Goal: Communication & Community: Answer question/provide support

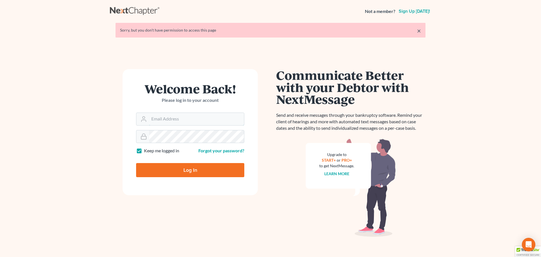
type input "[EMAIL_ADDRESS][DOMAIN_NAME]"
click at [191, 172] on input "Log In" at bounding box center [190, 170] width 108 height 14
type input "Thinking..."
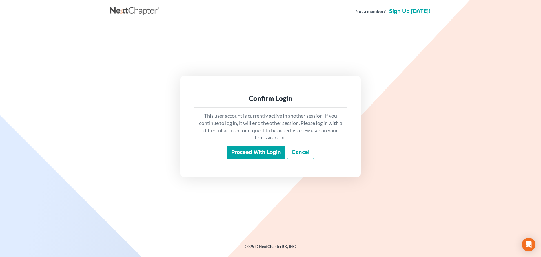
click at [247, 152] on input "Proceed with login" at bounding box center [256, 152] width 59 height 13
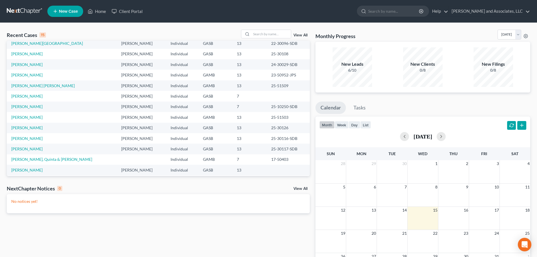
scroll to position [39, 0]
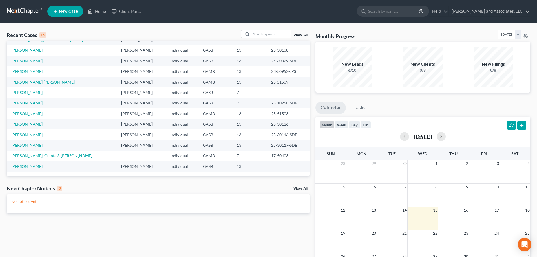
click at [261, 35] on input "search" at bounding box center [270, 34] width 39 height 8
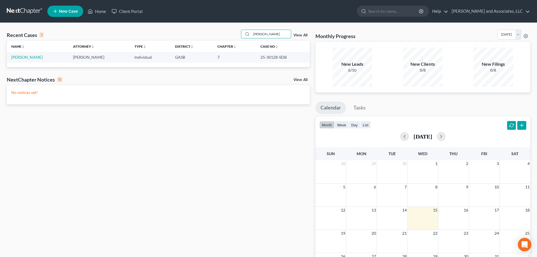
scroll to position [0, 0]
type input "[PERSON_NAME]"
click at [26, 57] on link "[PERSON_NAME]" at bounding box center [26, 57] width 31 height 5
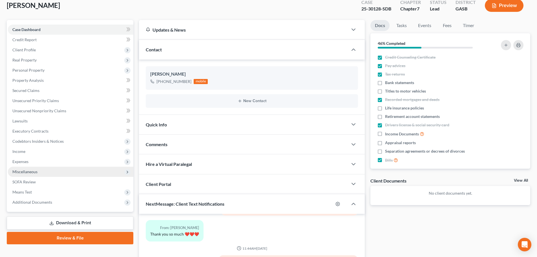
scroll to position [26, 0]
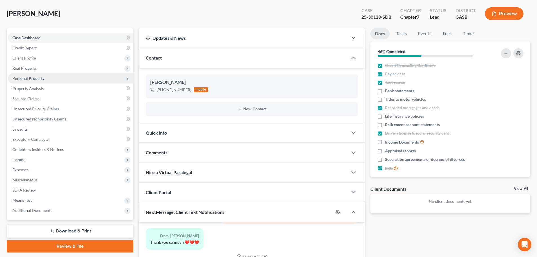
click at [29, 79] on span "Personal Property" at bounding box center [28, 78] width 32 height 5
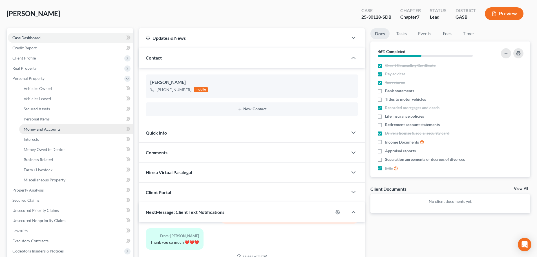
click at [31, 127] on span "Money and Accounts" at bounding box center [42, 128] width 37 height 5
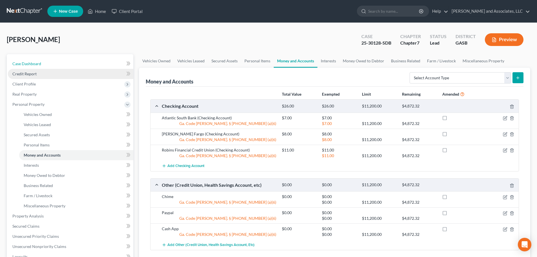
drag, startPoint x: 28, startPoint y: 63, endPoint x: 49, endPoint y: 68, distance: 21.7
click at [28, 63] on span "Case Dashboard" at bounding box center [26, 63] width 29 height 5
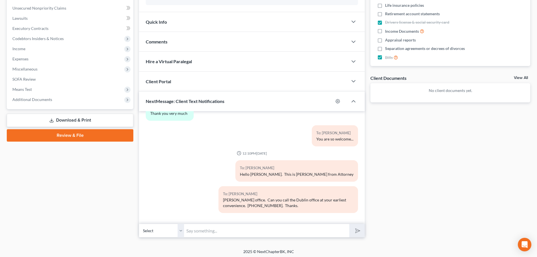
scroll to position [139, 0]
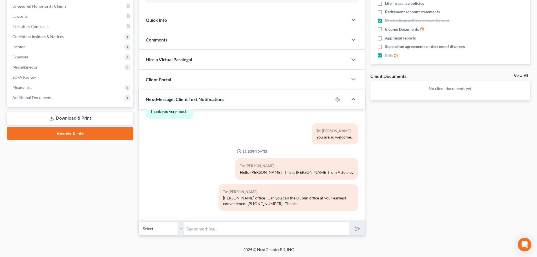
click at [212, 229] on input "text" at bounding box center [266, 228] width 165 height 14
paste input "Please provide August bank statements for the RFCU and [PERSON_NAME] Fargo acco…"
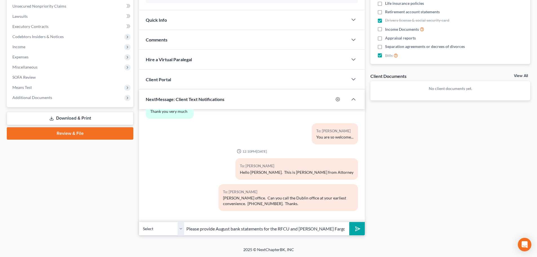
scroll to position [0, 154]
click at [231, 232] on input "Please provide August bank statements for the RFCU and [PERSON_NAME] Fargo acco…" at bounding box center [266, 228] width 165 height 14
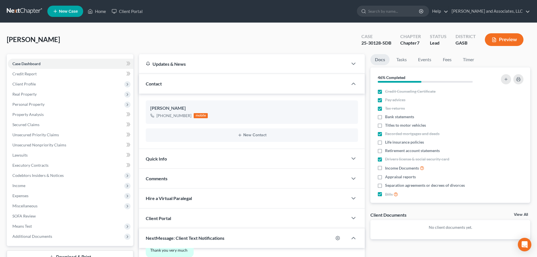
scroll to position [139, 0]
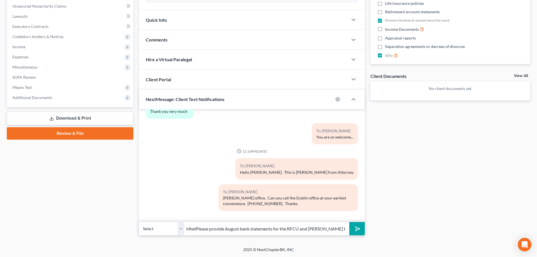
drag, startPoint x: 192, startPoint y: 228, endPoint x: 197, endPoint y: 228, distance: 5.9
click at [193, 228] on input "HhelPlease provide August bank statements for the RFCU and [PERSON_NAME] Fargo …" at bounding box center [266, 228] width 165 height 14
drag, startPoint x: 338, startPoint y: 229, endPoint x: 301, endPoint y: 228, distance: 37.2
click at [301, 228] on input "HelPlease provide August bank statements for the RFCU and [PERSON_NAME] Fargo a…" at bounding box center [266, 228] width 165 height 14
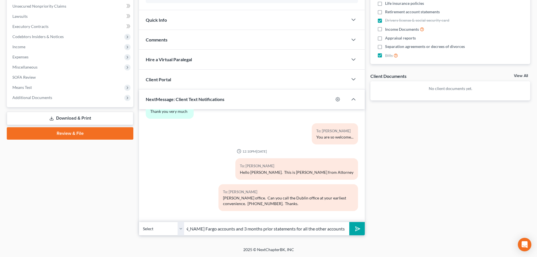
scroll to position [0, 115]
click at [204, 230] on input "HelPlease provide August bank statements for the RFCU and [PERSON_NAME] Fargo a…" at bounding box center [266, 228] width 165 height 14
click at [242, 228] on input "Hello [PERSON_NAME], this is MaPlease provide August bank statements for the RF" at bounding box center [266, 228] width 165 height 14
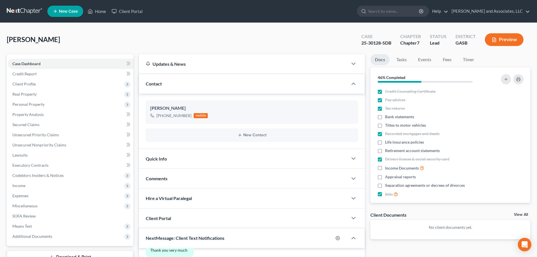
click at [281, 37] on div "[PERSON_NAME] Upgraded Case 25-30128-SDB Chapter Chapter 7 Status Lead District…" at bounding box center [268, 42] width 523 height 25
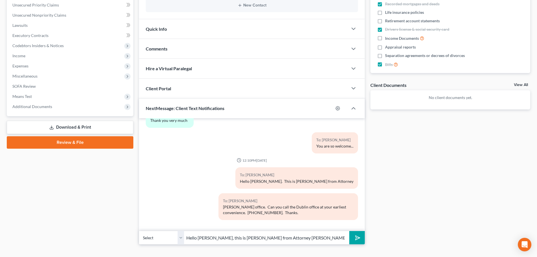
scroll to position [139, 0]
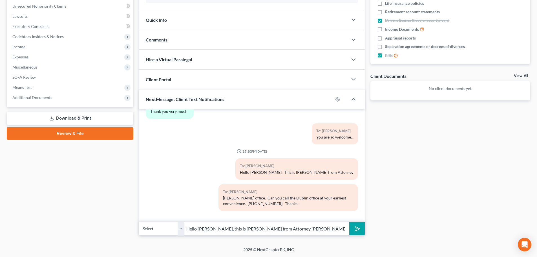
drag, startPoint x: 282, startPoint y: 229, endPoint x: 309, endPoint y: 234, distance: 27.0
click at [283, 229] on input "Hello [PERSON_NAME], this is [PERSON_NAME] from Attorney [PERSON_NAME] office i…" at bounding box center [266, 228] width 165 height 14
click at [246, 228] on input "Hello [PERSON_NAME], this is [PERSON_NAME] from Attorney [PERSON_NAME] office i…" at bounding box center [266, 228] width 165 height 14
click at [331, 228] on input "Hello [PERSON_NAME], this is [PERSON_NAME] from Attorney [PERSON_NAME] office i…" at bounding box center [266, 228] width 165 height 14
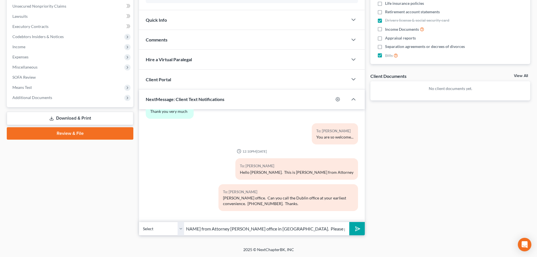
type input "Hello [PERSON_NAME], this is [PERSON_NAME] from Attorney [PERSON_NAME] office i…"
click at [360, 228] on icon "submit" at bounding box center [356, 228] width 8 height 8
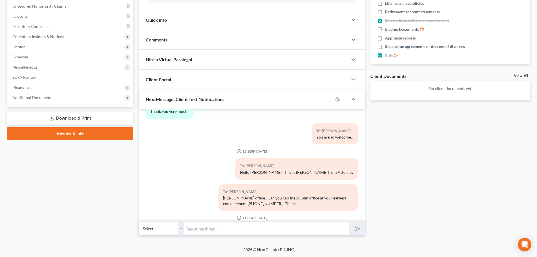
scroll to position [2769, 0]
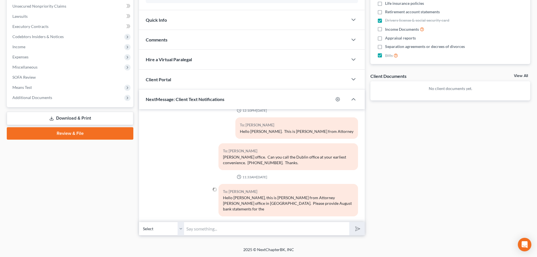
click at [200, 230] on input "text" at bounding box center [266, 228] width 165 height 14
drag, startPoint x: 199, startPoint y: 230, endPoint x: 197, endPoint y: 234, distance: 4.5
paste input "Please provide August bank statements for the RFCU and [PERSON_NAME] Fargo acco…"
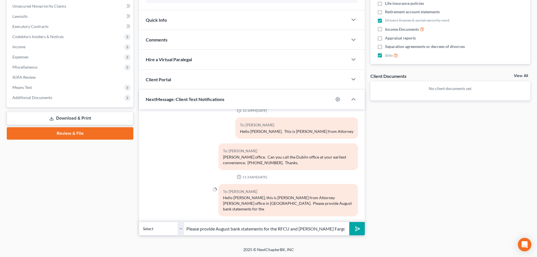
scroll to position [0, 154]
click at [209, 228] on input "Please provide August bank statements for the RFCU and [PERSON_NAME] Fargo acco…" at bounding box center [266, 228] width 165 height 14
drag, startPoint x: 311, startPoint y: 228, endPoint x: 347, endPoint y: 228, distance: 36.3
click at [347, 228] on input "RFCU and [PERSON_NAME] Fargo accounts and 3 months prior statements for all the…" at bounding box center [266, 228] width 165 height 14
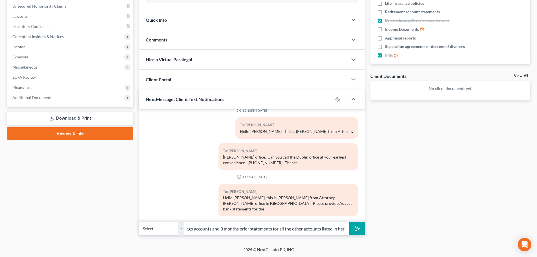
click at [316, 227] on input "RFCU and [PERSON_NAME] Fargo accounts and 3 months prior statements for all the…" at bounding box center [266, 228] width 165 height 14
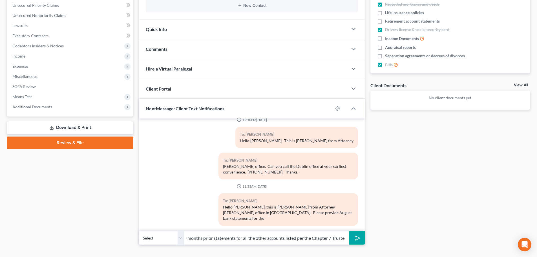
scroll to position [139, 0]
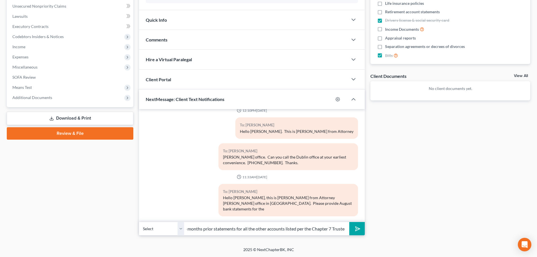
type input "RFCU and [PERSON_NAME] Fargo accounts and 3 months prior statements for all the…"
click at [357, 227] on icon "submit" at bounding box center [356, 228] width 8 height 8
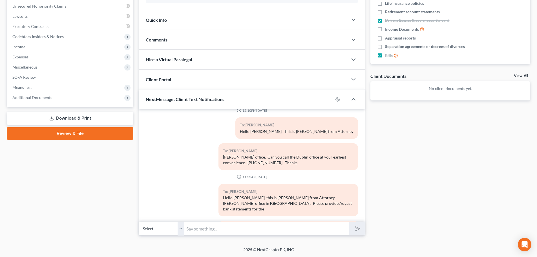
scroll to position [2800, 0]
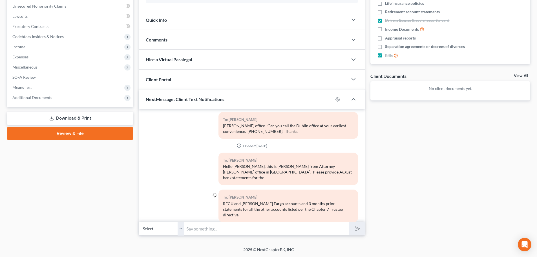
click at [192, 230] on input "text" at bounding box center [266, 228] width 165 height 14
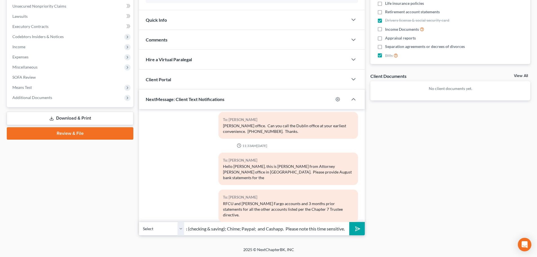
scroll to position [0, 128]
type input "Those accounts listed on your schedules are: Atlantic South Bank (checking & sa…"
click at [359, 229] on icon "submit" at bounding box center [356, 228] width 8 height 8
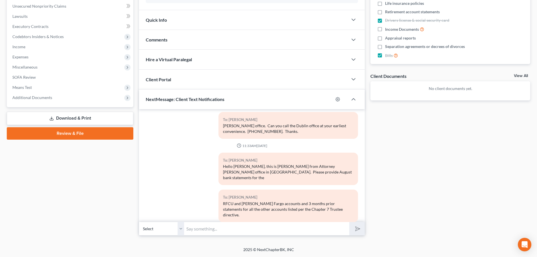
scroll to position [2838, 0]
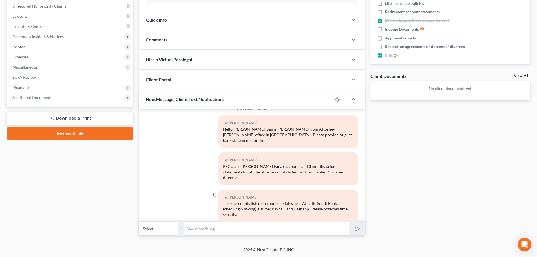
click at [216, 230] on input "text" at bounding box center [266, 228] width 165 height 14
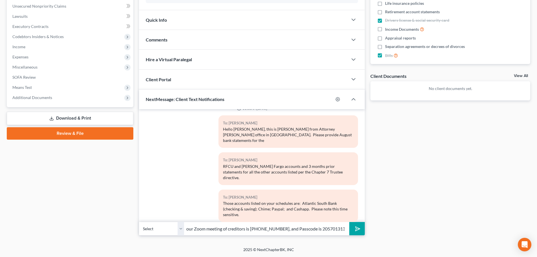
scroll to position [0, 76]
type input "[PERSON_NAME], the meeting ID for your Zoom meeting of creditors is [PHONE_NUMB…"
click at [357, 229] on icon "submit" at bounding box center [356, 228] width 8 height 8
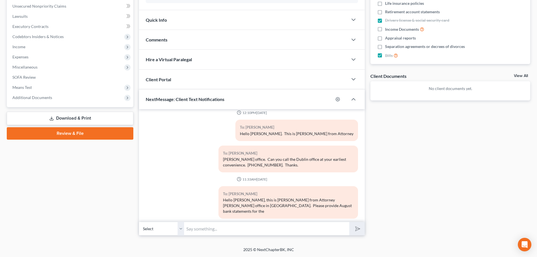
scroll to position [2700, 0]
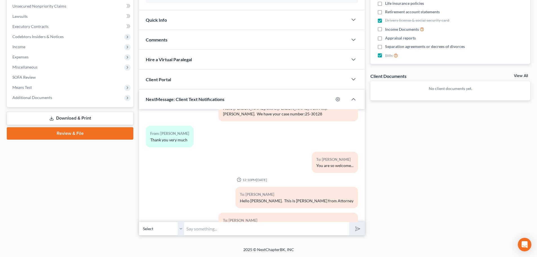
click at [159, 38] on span "Comments" at bounding box center [157, 39] width 22 height 5
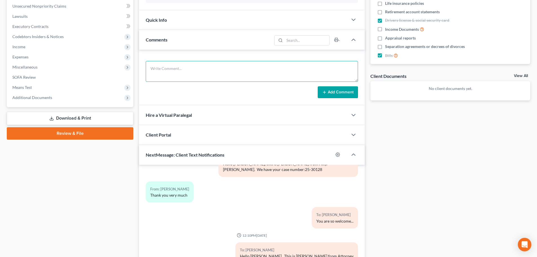
click at [175, 68] on textarea at bounding box center [252, 71] width 212 height 21
paste textarea "Please provide August bank statements for the RFCU and [PERSON_NAME] Fargo acco…"
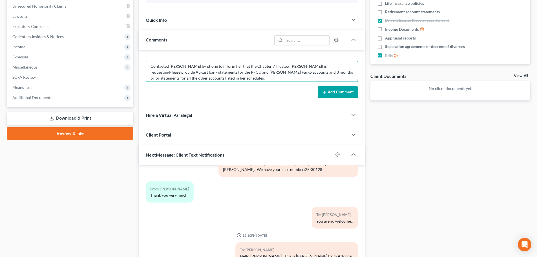
scroll to position [0, 0]
click at [315, 68] on textarea "Contacted [PERSON_NAME] by phone to inform her that the Chapter 7 Trustee ([PER…" at bounding box center [252, 71] width 212 height 21
click at [207, 73] on textarea "Contacted [PERSON_NAME] by phone to inform her that the Chapter 7 Trustee ([PER…" at bounding box center [252, 71] width 212 height 21
click at [259, 79] on textarea "Contacted [PERSON_NAME] by phone to inform her that the Chapter 7 Trustee ([PER…" at bounding box center [252, 71] width 212 height 21
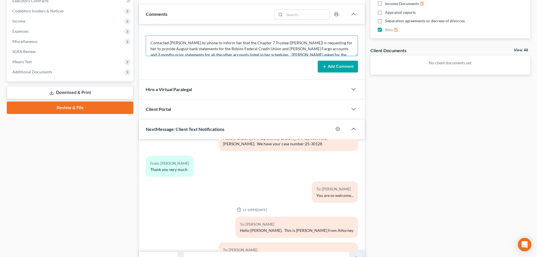
scroll to position [167, 0]
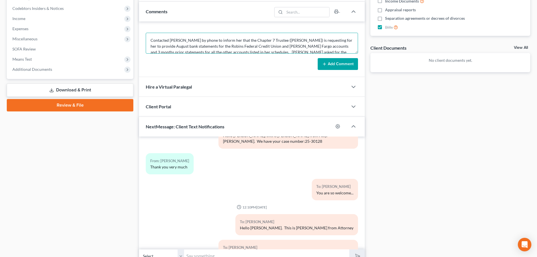
type textarea "Contacted [PERSON_NAME] by phone to inform her that the Chapter 7 Trustee ([PER…"
click at [334, 65] on button "Add Comment" at bounding box center [337, 64] width 40 height 12
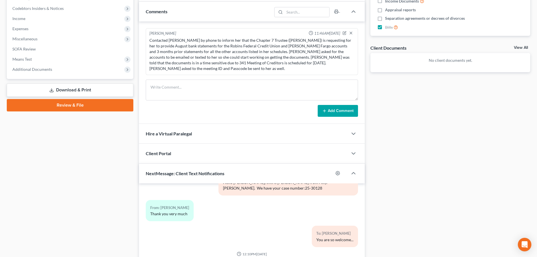
click at [194, 61] on div "Contacted [PERSON_NAME] by phone to inform her that the Chapter 7 Trustee ([PER…" at bounding box center [251, 54] width 205 height 34
click at [345, 32] on icon "button" at bounding box center [345, 32] width 2 height 2
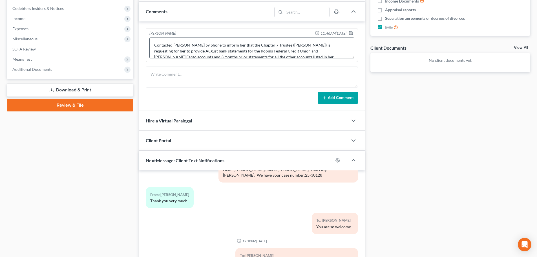
scroll to position [20, 0]
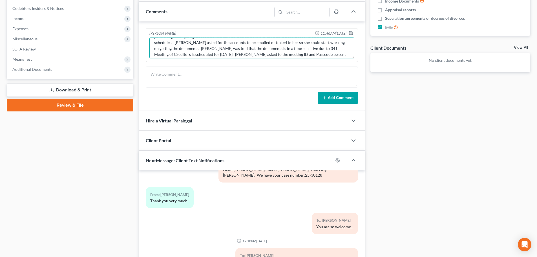
drag, startPoint x: 264, startPoint y: 49, endPoint x: 269, endPoint y: 50, distance: 4.7
click at [265, 49] on textarea "Contacted [PERSON_NAME] by phone to inform her that the Chapter 7 Trustee ([PER…" at bounding box center [251, 47] width 205 height 21
click at [180, 54] on textarea "Contacted [PERSON_NAME] by phone to inform her that the Chapter 7 Trustee ([PER…" at bounding box center [251, 47] width 205 height 21
click at [276, 53] on textarea "Contacted [PERSON_NAME] by phone to inform her that the Chapter 7 Trustee ([PER…" at bounding box center [251, 47] width 205 height 21
type textarea "Contacted [PERSON_NAME] by phone to inform her that the Chapter 7 Trustee ([PER…"
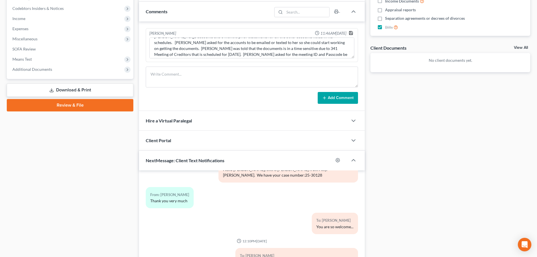
click at [351, 33] on icon "button" at bounding box center [350, 33] width 5 height 5
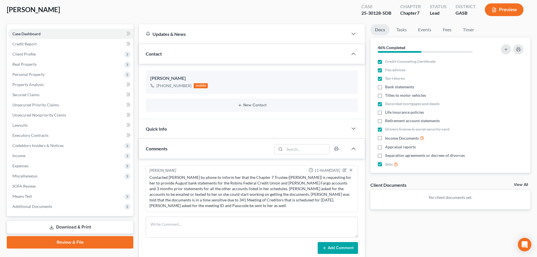
scroll to position [0, 0]
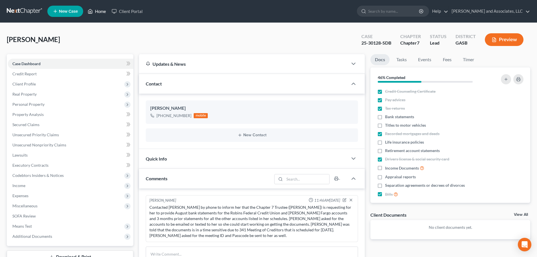
click at [98, 11] on link "Home" at bounding box center [97, 11] width 24 height 10
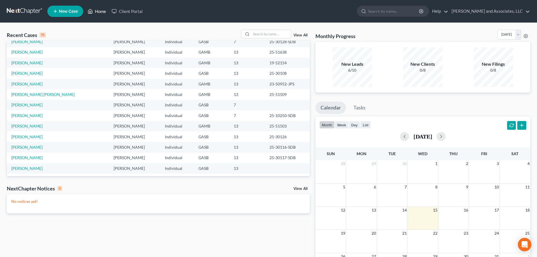
scroll to position [39, 0]
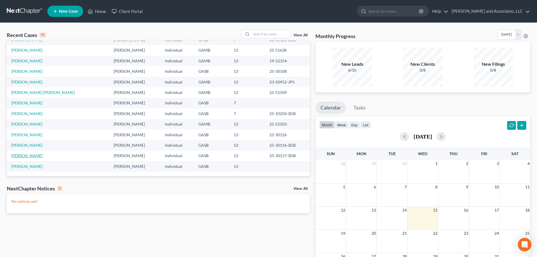
click at [34, 155] on link "[PERSON_NAME]" at bounding box center [26, 155] width 31 height 5
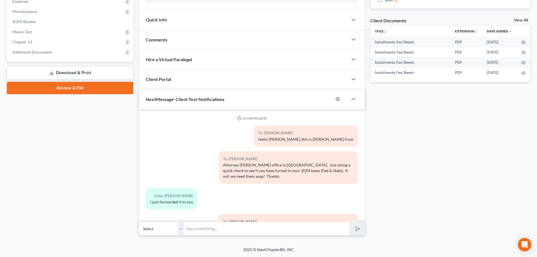
scroll to position [148, 0]
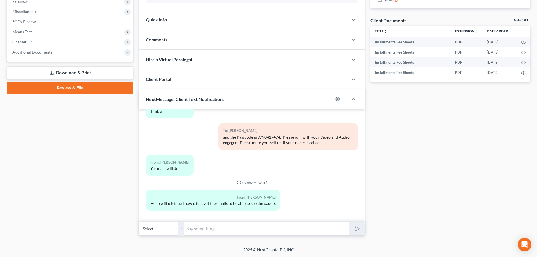
click at [212, 231] on input "text" at bounding box center [266, 228] width 165 height 14
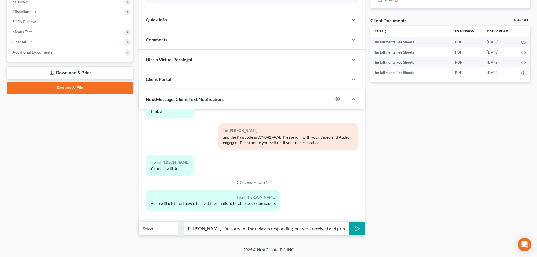
click at [317, 228] on input "[PERSON_NAME], I'm sorry for the delay in responding, but yes I received and pr…" at bounding box center [266, 228] width 165 height 14
drag, startPoint x: 317, startPoint y: 228, endPoint x: 325, endPoint y: 228, distance: 7.6
click at [325, 228] on input "[PERSON_NAME], I'm sorry for the delay in responding, but yes I received and pr…" at bounding box center [266, 228] width 165 height 14
type input "[PERSON_NAME], I'm sorry for the delay in responding, but yes I received them a…"
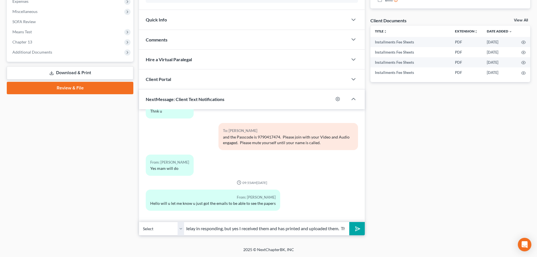
scroll to position [0, 0]
click at [359, 229] on button "submit" at bounding box center [356, 228] width 15 height 13
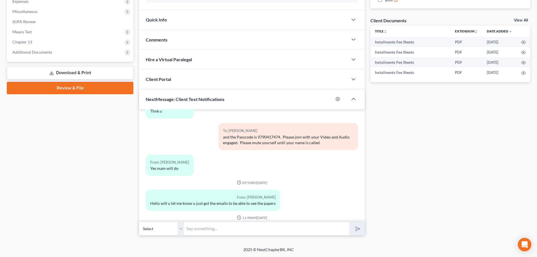
scroll to position [189, 0]
